Goal: Navigation & Orientation: Find specific page/section

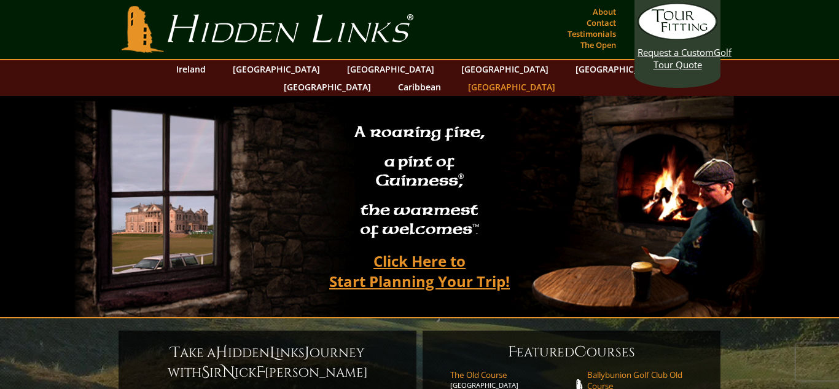
click at [561, 78] on link "[GEOGRAPHIC_DATA]" at bounding box center [512, 87] width 100 height 18
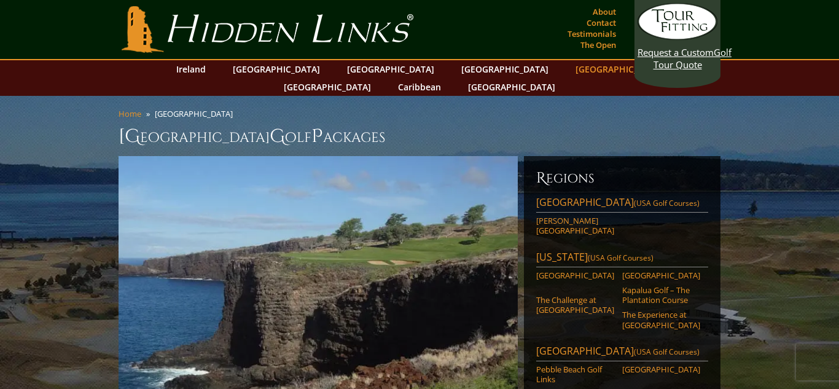
click at [569, 68] on link "[GEOGRAPHIC_DATA]" at bounding box center [619, 69] width 100 height 18
